Goal: Information Seeking & Learning: Learn about a topic

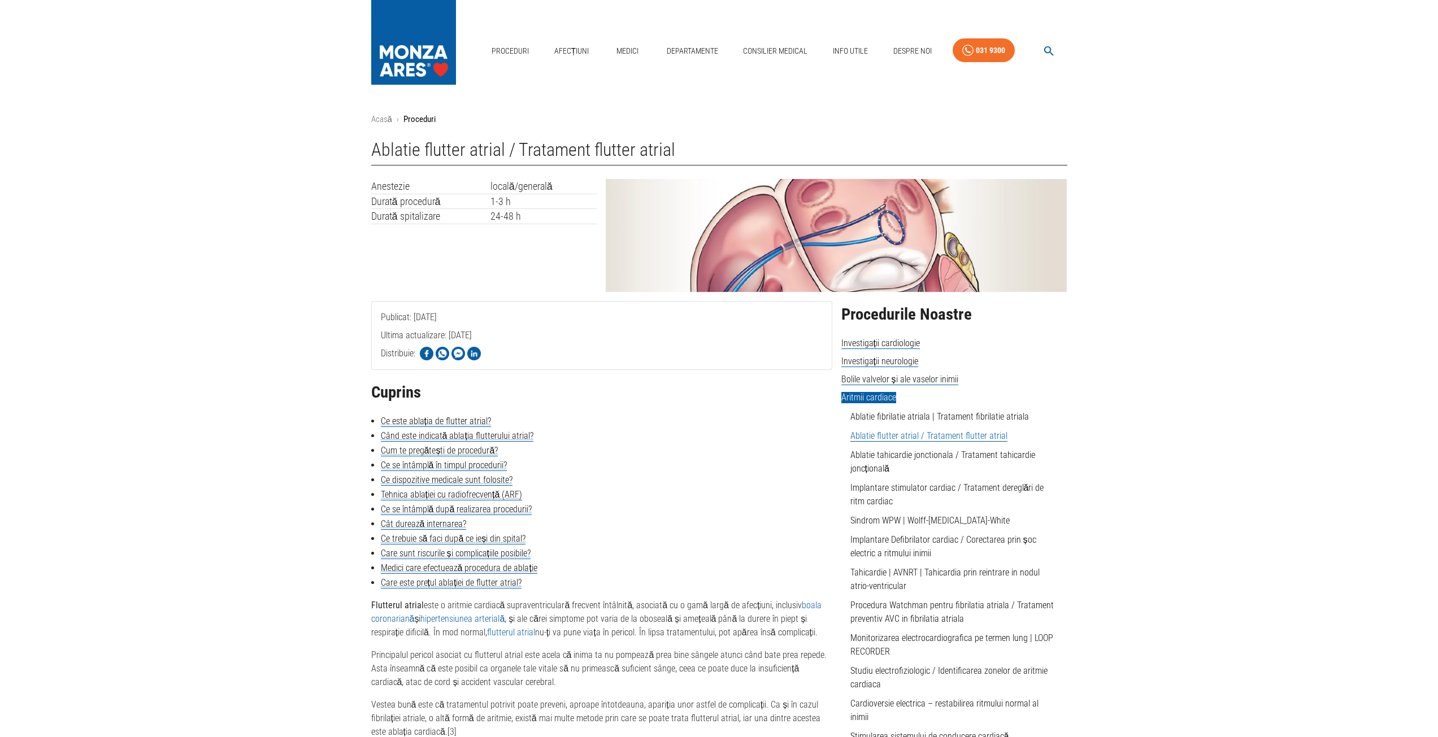
click at [831, 250] on img at bounding box center [836, 235] width 461 height 113
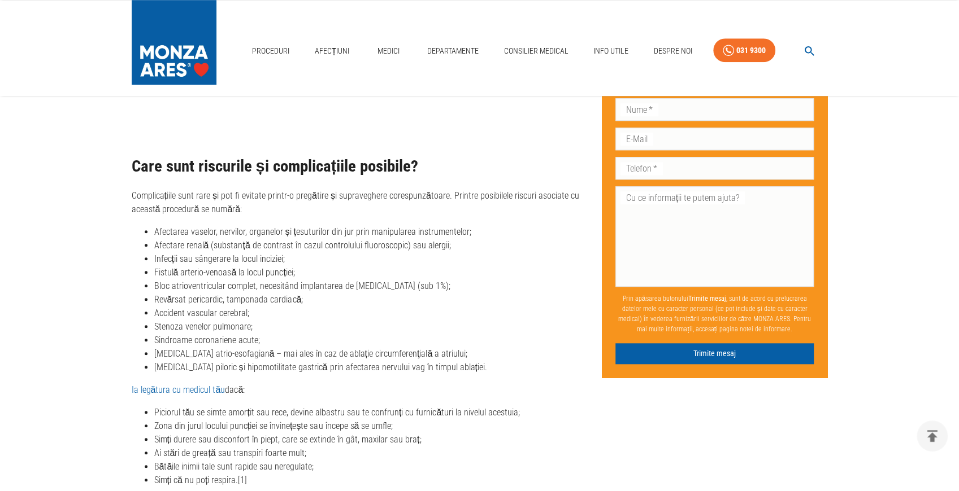
scroll to position [3444, 0]
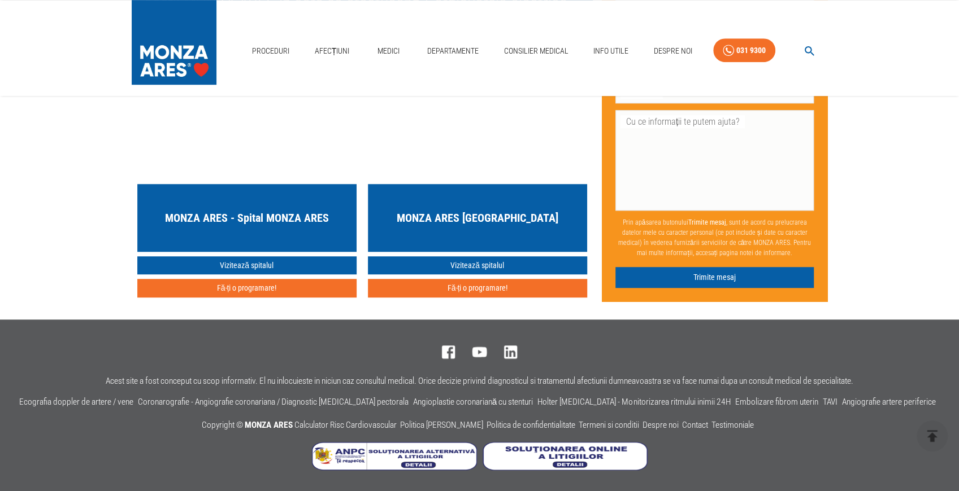
scroll to position [3471, 0]
